Goal: Information Seeking & Learning: Learn about a topic

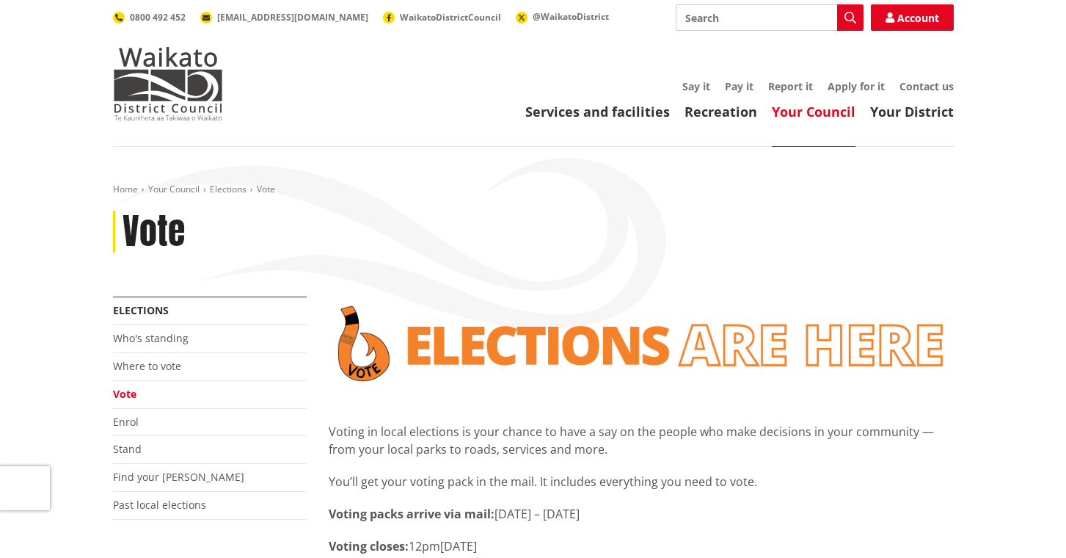
scroll to position [367, 0]
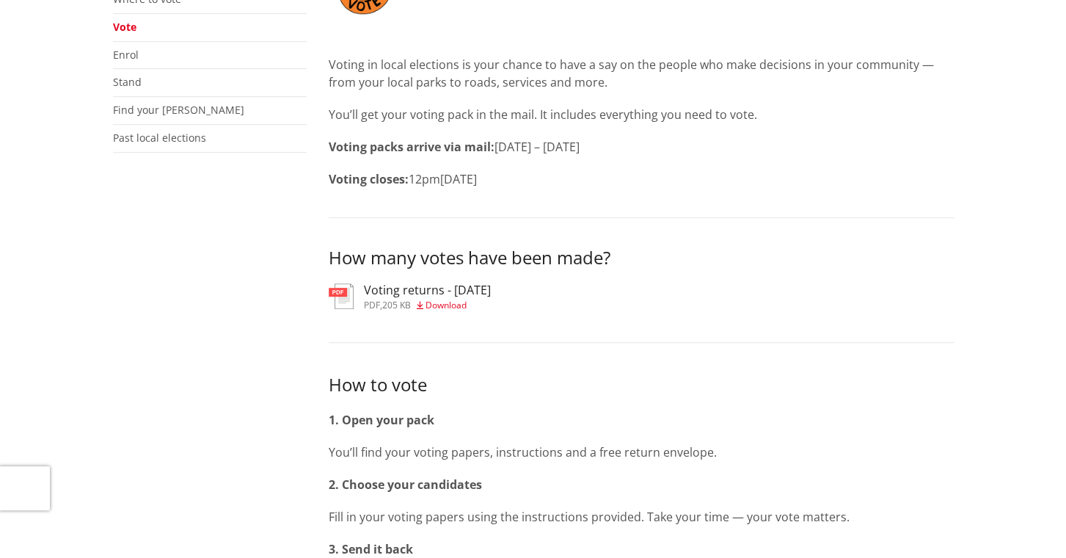
click at [444, 296] on h3 "Voting returns - [DATE]" at bounding box center [427, 290] width 127 height 14
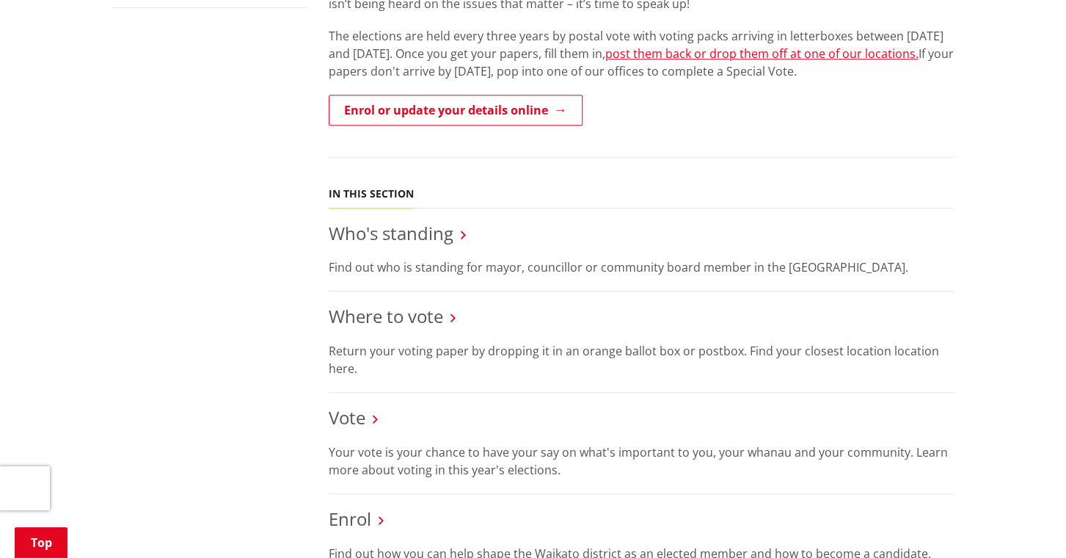
scroll to position [514, 0]
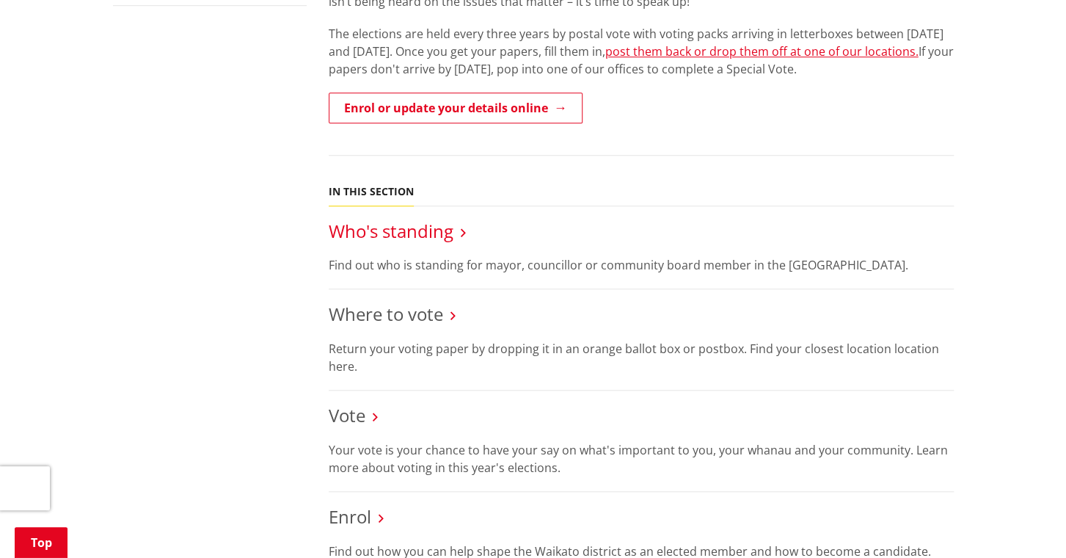
click at [417, 236] on link "Who's standing" at bounding box center [391, 231] width 125 height 24
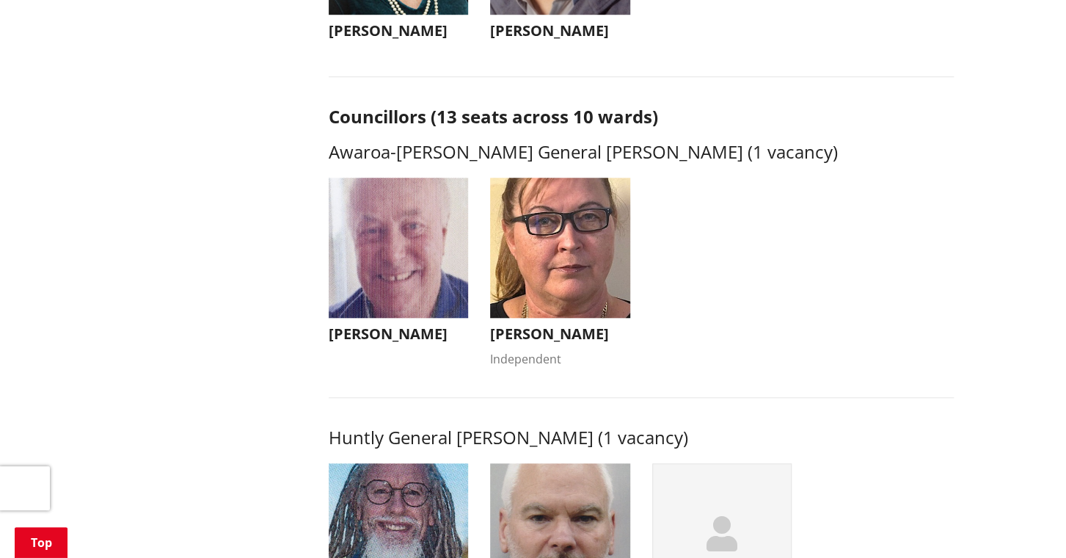
scroll to position [514, 0]
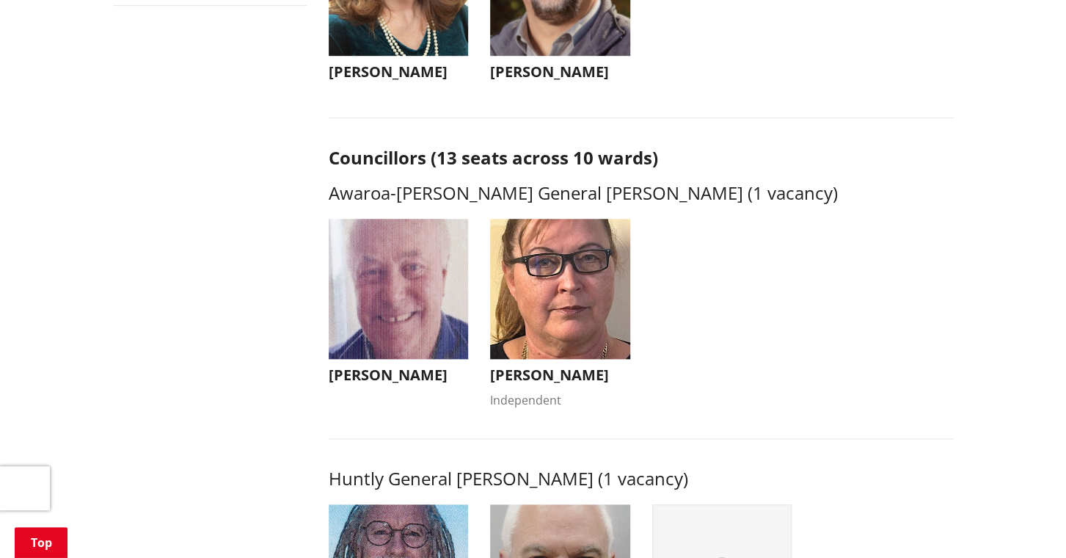
click at [558, 297] on img "button" at bounding box center [560, 289] width 140 height 140
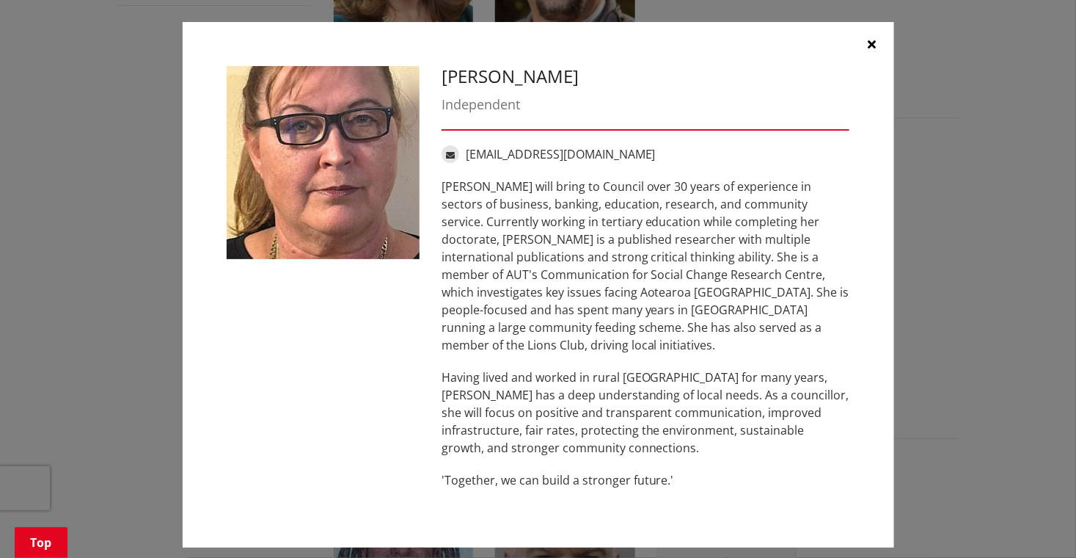
click at [873, 45] on icon "button" at bounding box center [872, 44] width 8 height 12
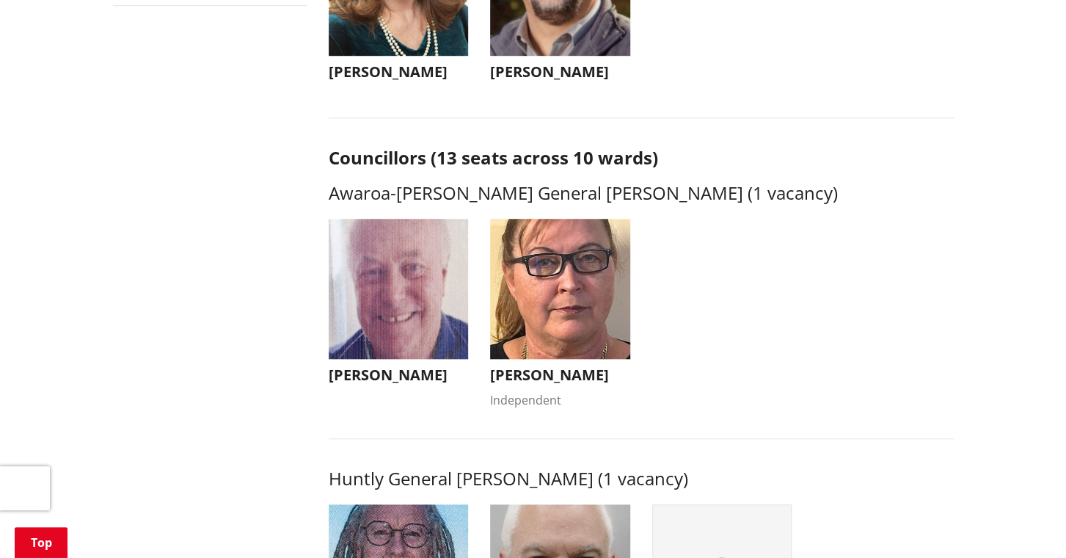
click at [422, 291] on img "button" at bounding box center [399, 289] width 140 height 140
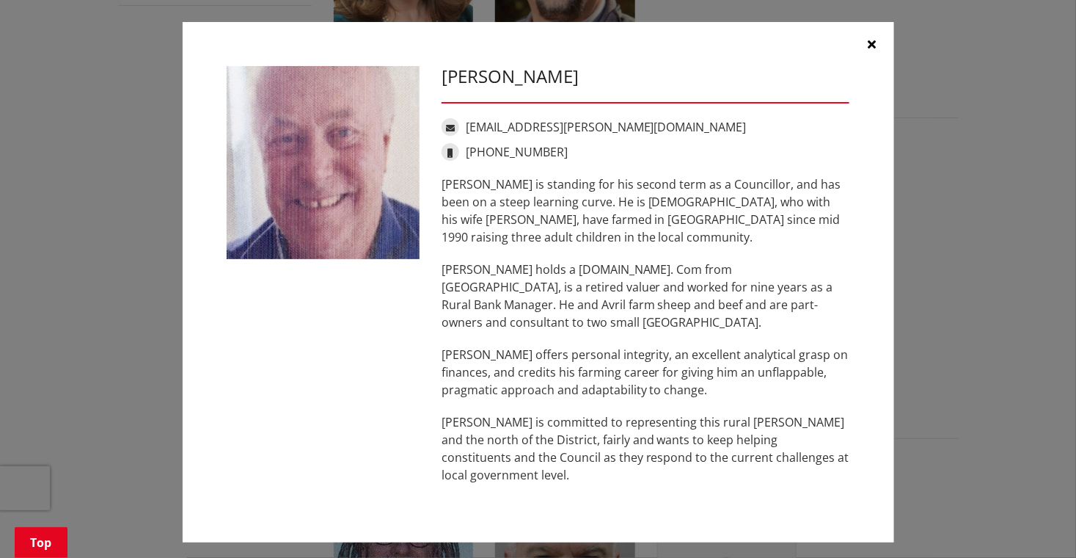
click at [874, 50] on icon "button" at bounding box center [872, 44] width 8 height 12
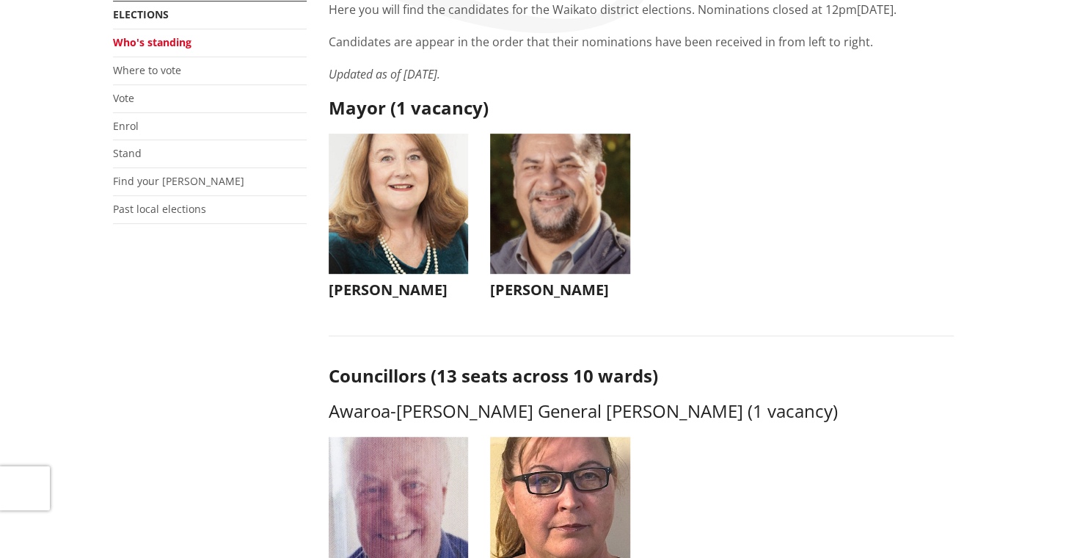
scroll to position [73, 0]
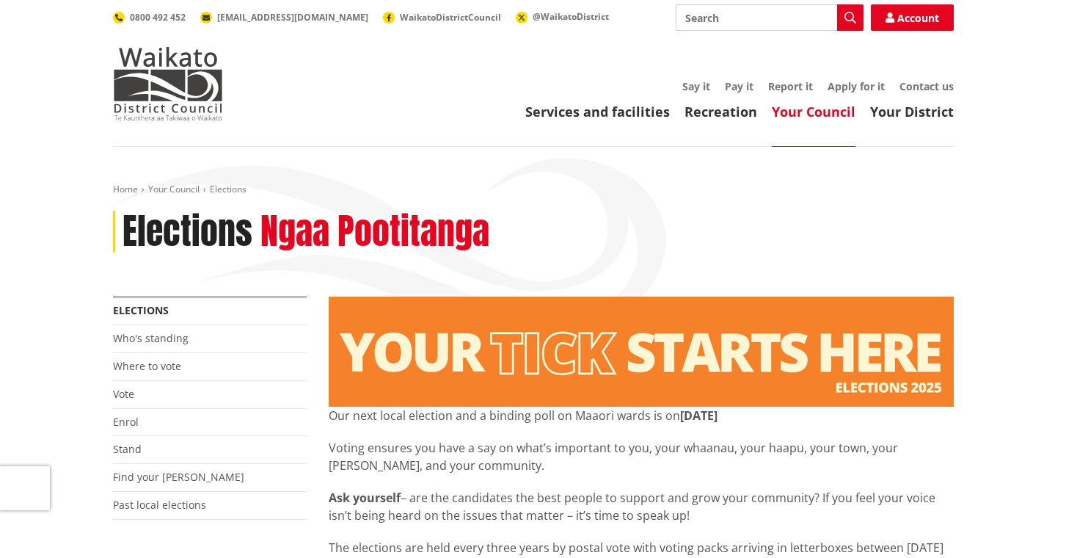
scroll to position [514, 0]
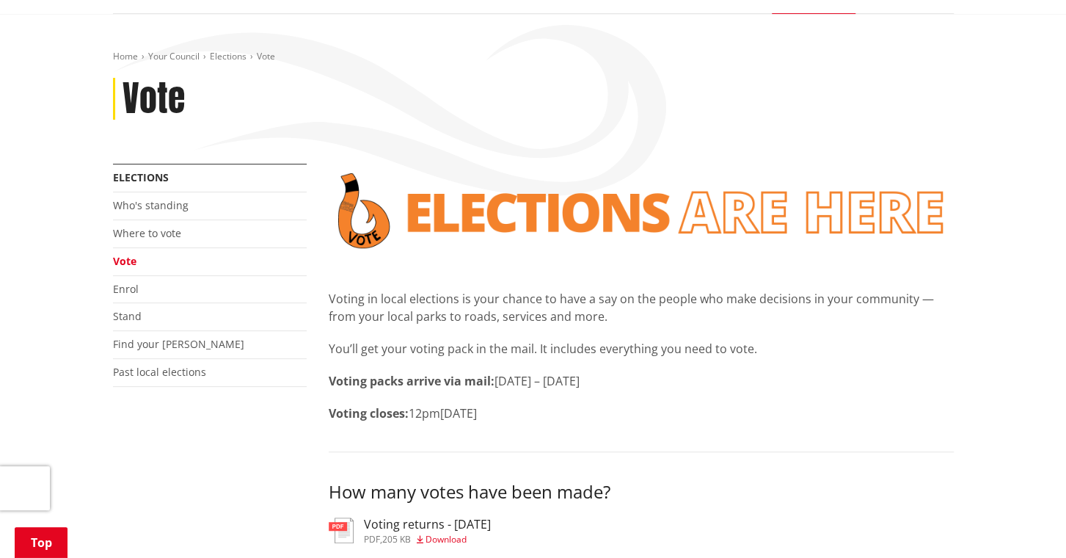
scroll to position [293, 0]
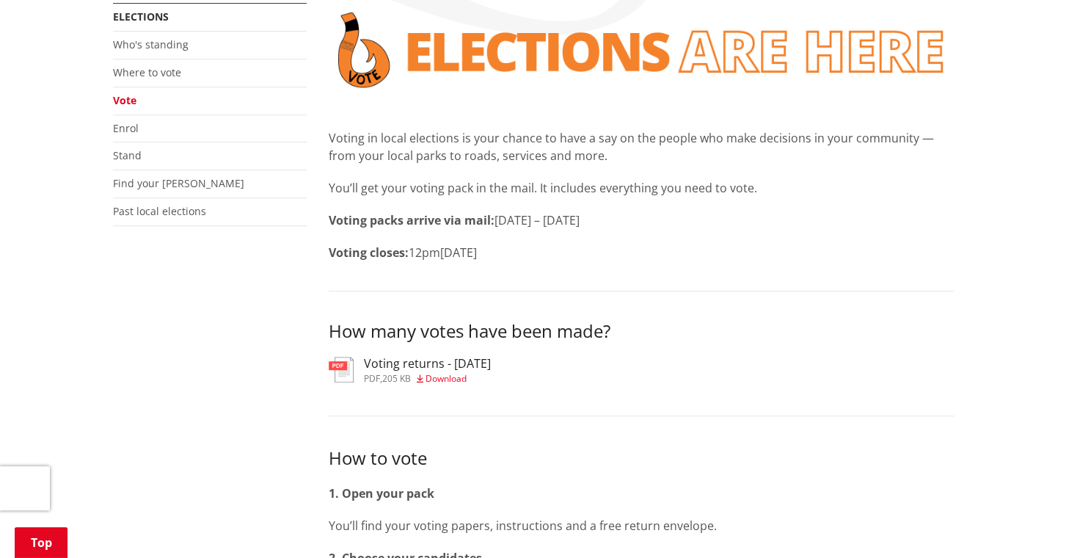
click at [409, 360] on h3 "Voting returns - [DATE]" at bounding box center [427, 364] width 127 height 14
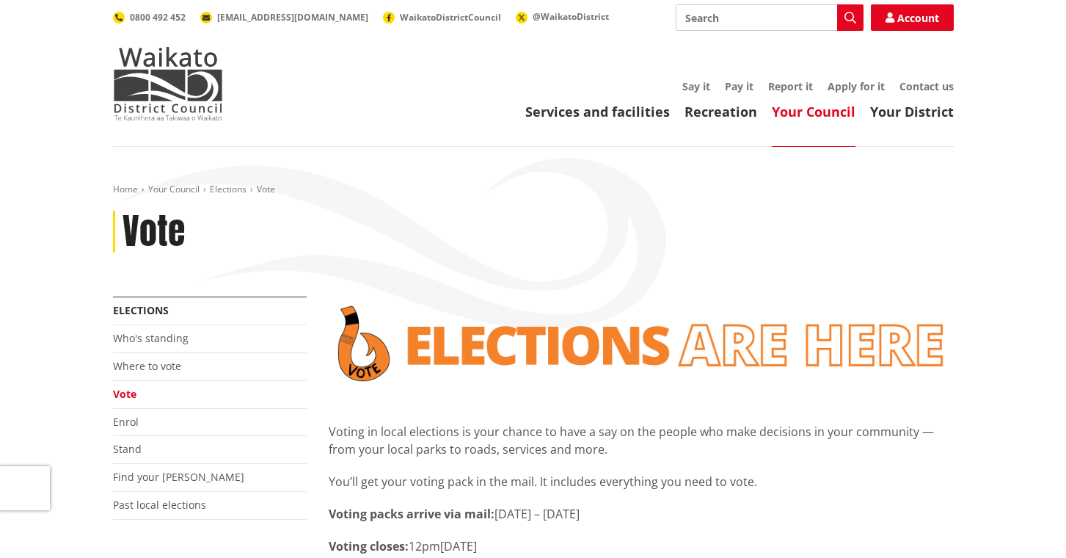
scroll to position [293, 0]
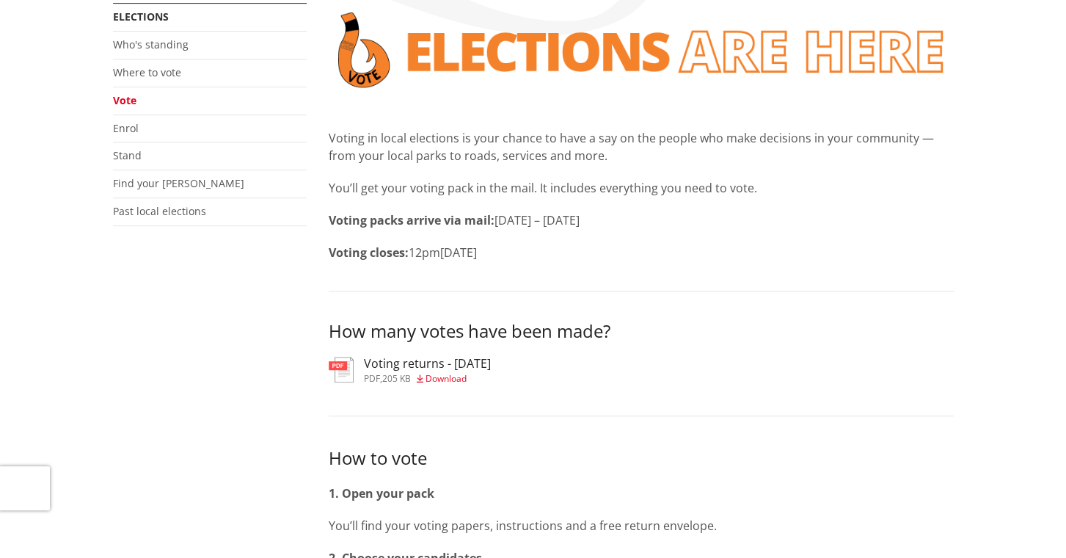
scroll to position [293, 0]
